Goal: Use online tool/utility: Utilize a website feature to perform a specific function

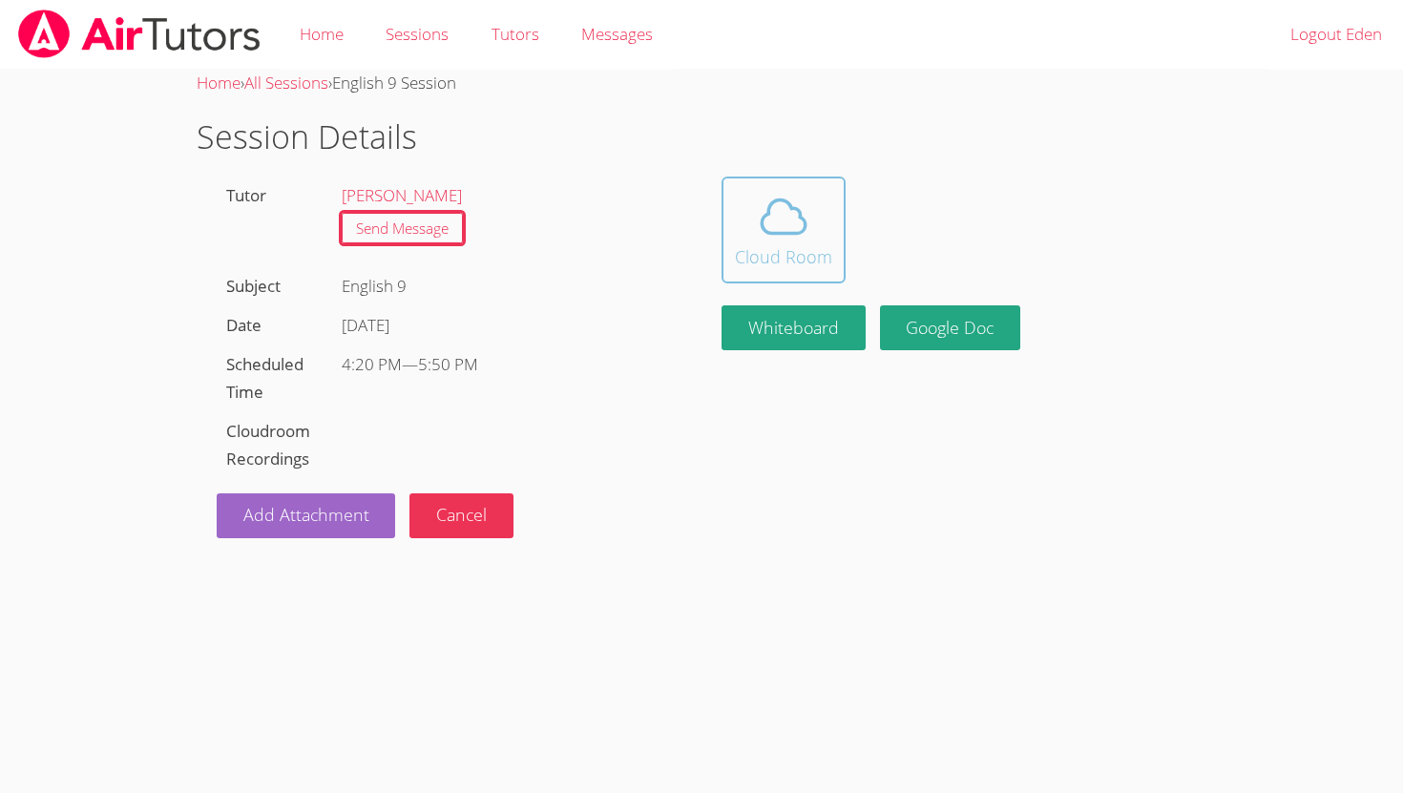
click at [774, 223] on icon at bounding box center [783, 216] width 53 height 53
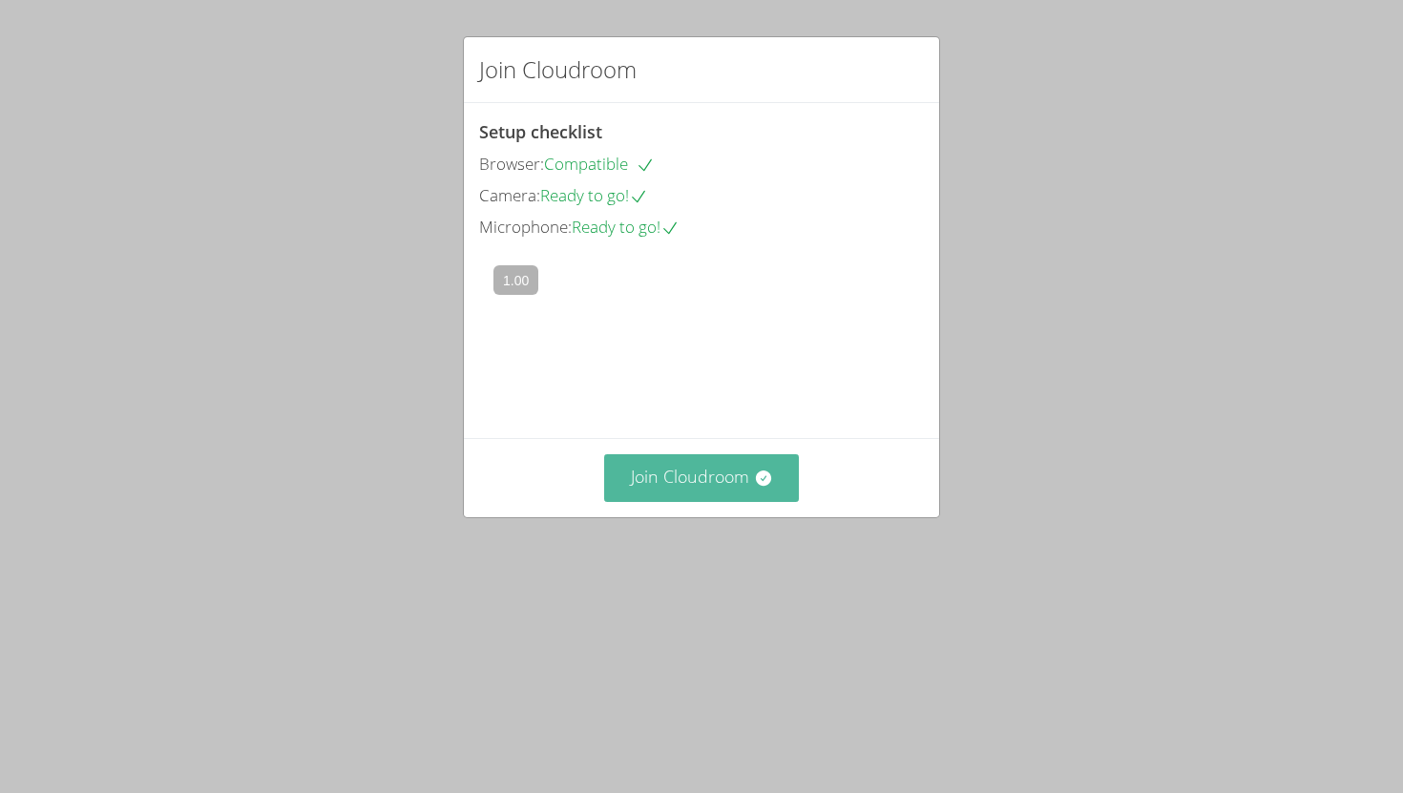
click at [696, 501] on button "Join Cloudroom" at bounding box center [702, 477] width 196 height 47
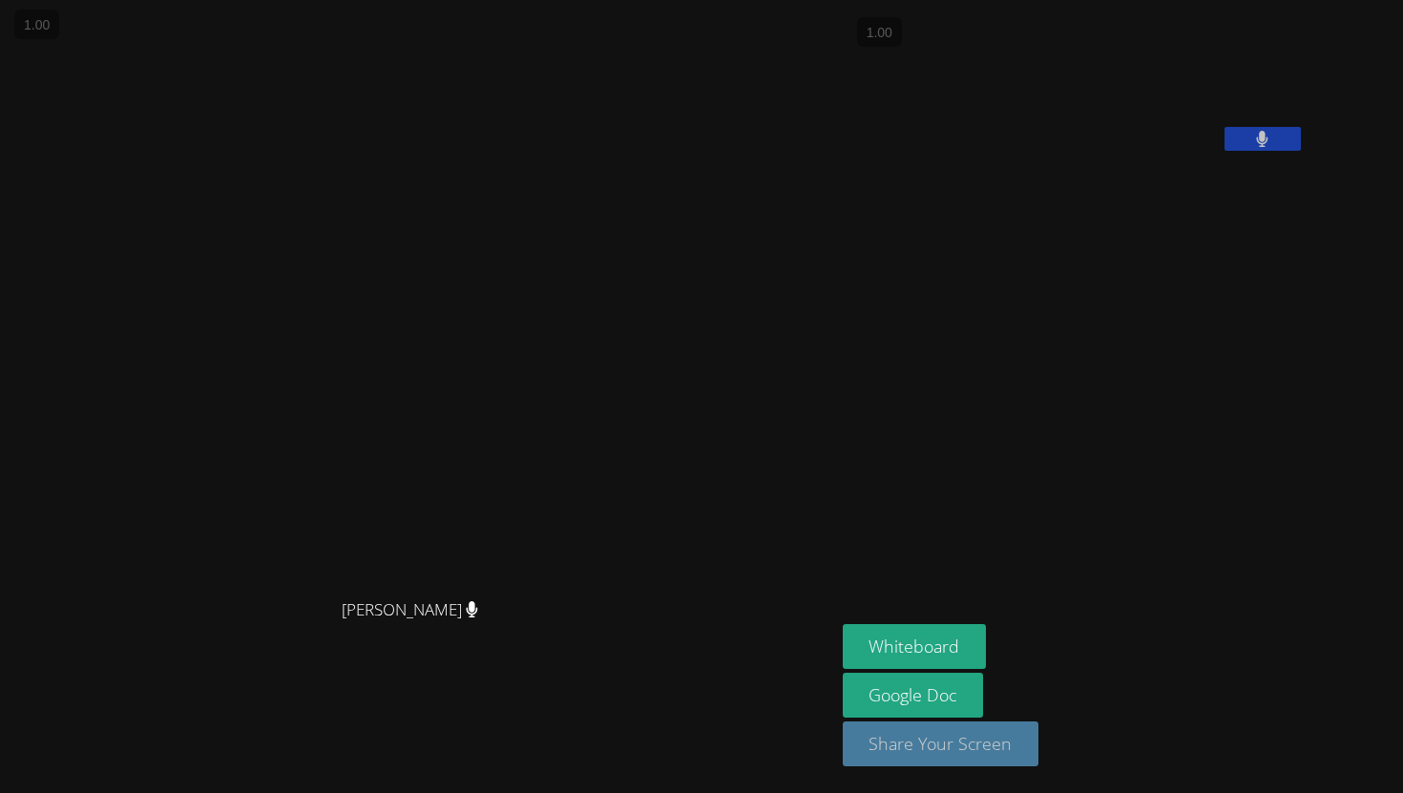
click at [1039, 753] on button "Share Your Screen" at bounding box center [941, 744] width 197 height 45
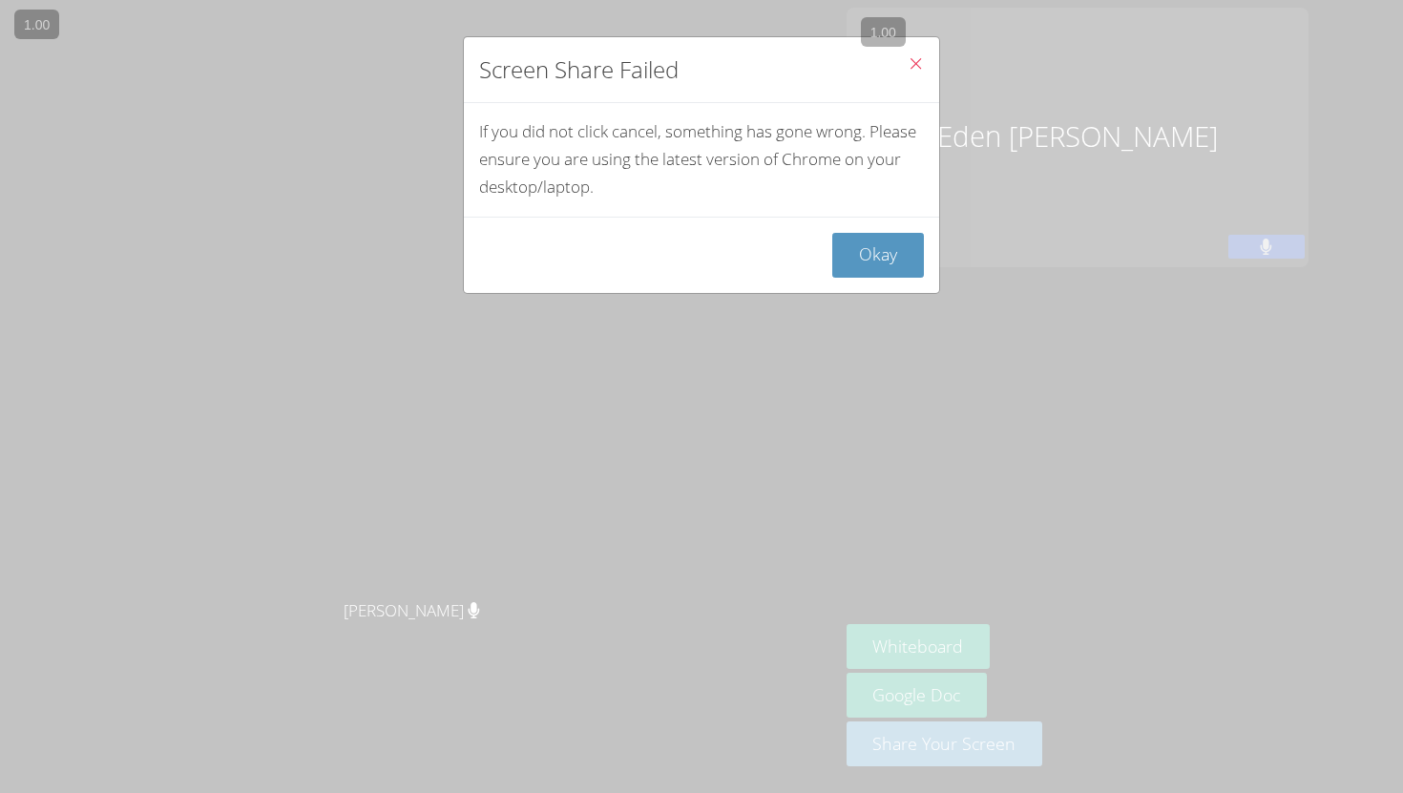
click at [922, 64] on icon "Close" at bounding box center [916, 63] width 16 height 16
click at [913, 63] on icon "Close" at bounding box center [916, 63] width 16 height 16
click at [885, 238] on button "Okay" at bounding box center [878, 255] width 92 height 45
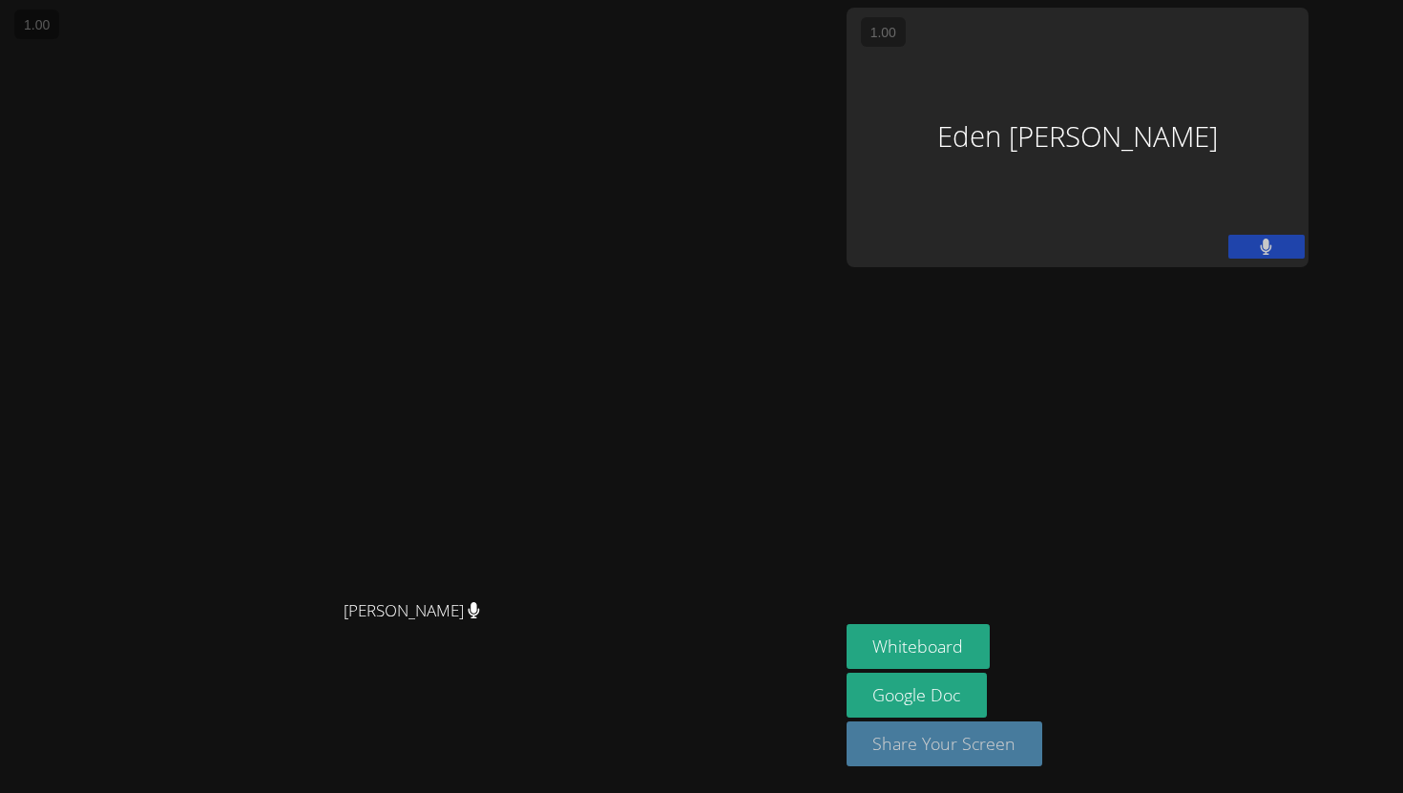
click at [1043, 743] on button "Share Your Screen" at bounding box center [945, 744] width 197 height 45
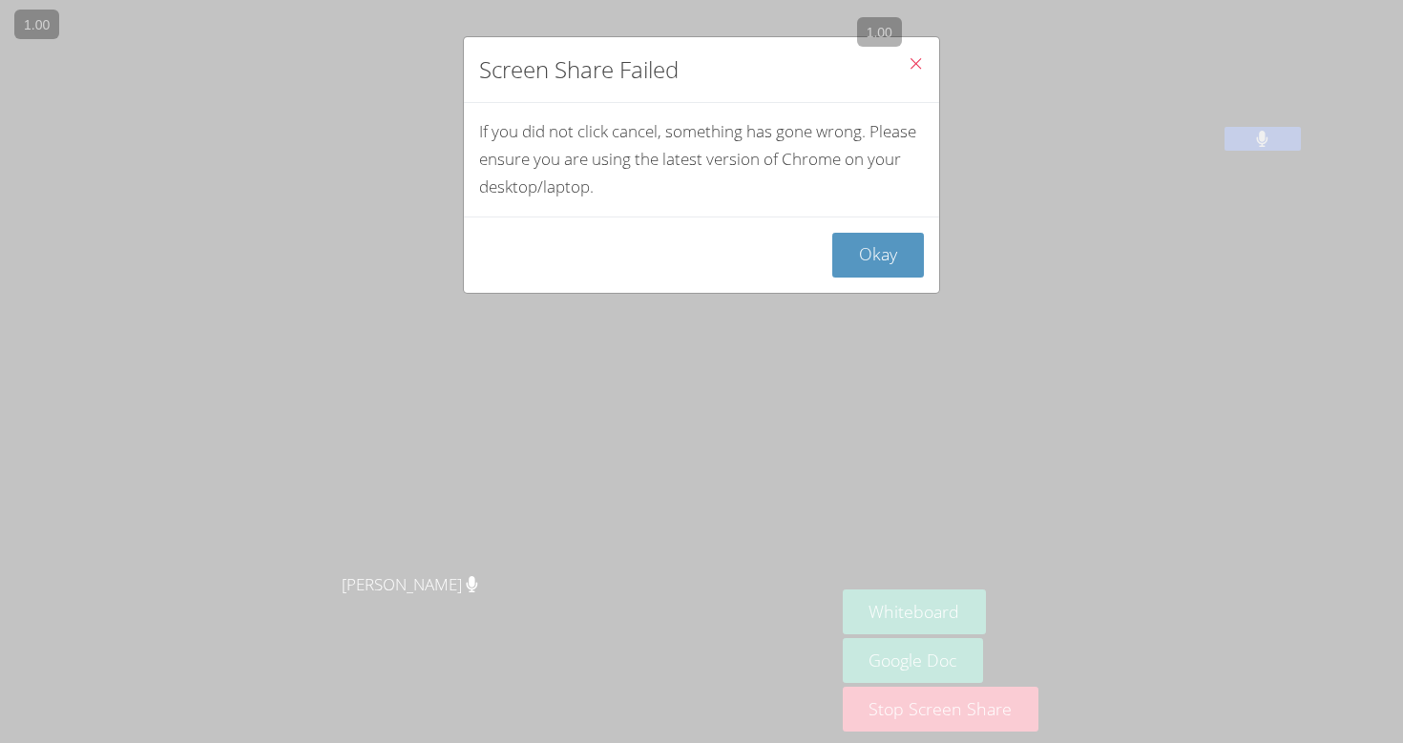
click at [916, 60] on icon "Close" at bounding box center [916, 63] width 16 height 16
click at [864, 263] on button "Okay" at bounding box center [878, 255] width 92 height 45
